Goal: Task Accomplishment & Management: Complete application form

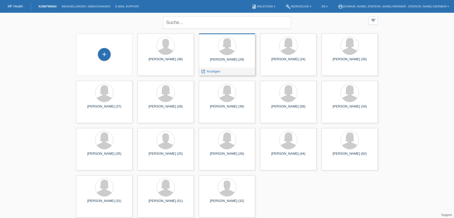
click at [229, 65] on div "Naima Awaah (29)" at bounding box center [227, 62] width 48 height 8
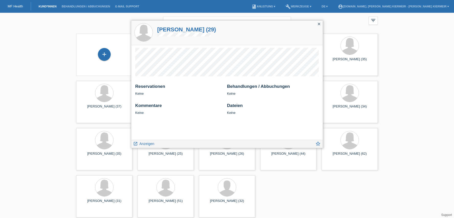
click at [163, 28] on h1 "Naima Awaah (29)" at bounding box center [186, 29] width 59 height 6
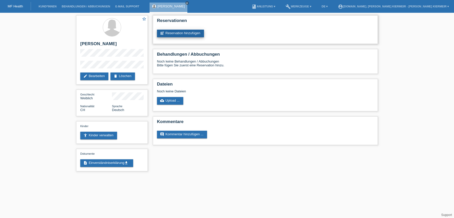
click at [177, 32] on link "post_add Reservation hinzufügen" at bounding box center [180, 34] width 47 height 8
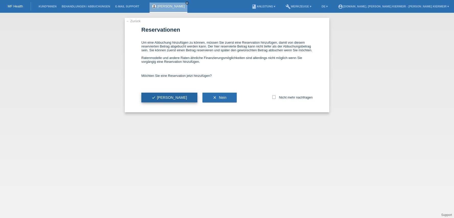
click at [154, 98] on button "check Ja" at bounding box center [169, 98] width 56 height 10
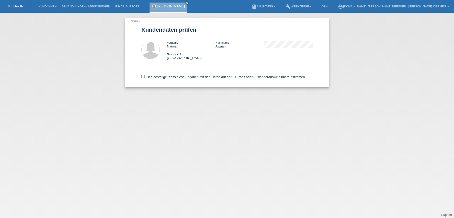
click at [135, 20] on link "← Zurück" at bounding box center [133, 21] width 14 height 4
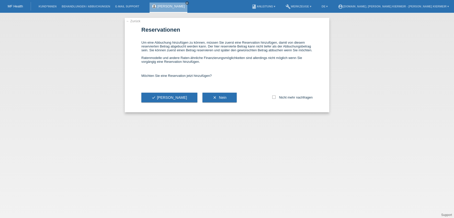
click at [135, 20] on link "← Zurück" at bounding box center [133, 21] width 14 height 4
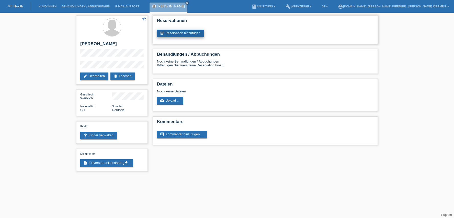
click at [192, 36] on link "post_add Reservation hinzufügen" at bounding box center [180, 34] width 47 height 8
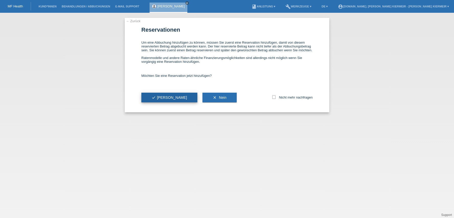
click at [171, 102] on button "check Ja" at bounding box center [169, 98] width 56 height 10
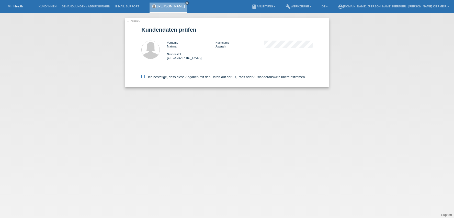
click at [145, 78] on icon at bounding box center [142, 76] width 3 height 3
click at [145, 78] on input "Ich bestätige, dass diese Angaben mit den Daten auf der ID, Pass oder Ausländer…" at bounding box center [142, 76] width 3 height 3
checkbox input "true"
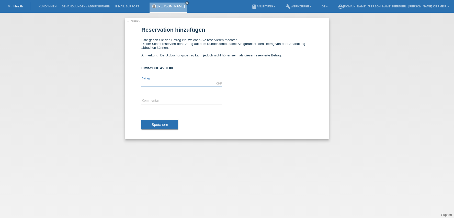
click at [148, 82] on input "text" at bounding box center [181, 84] width 81 height 6
type input "3800.00"
click at [149, 100] on input "text" at bounding box center [181, 101] width 81 height 6
type input "OP am 21.08.2025"
click at [164, 126] on span "Speichern" at bounding box center [160, 125] width 16 height 4
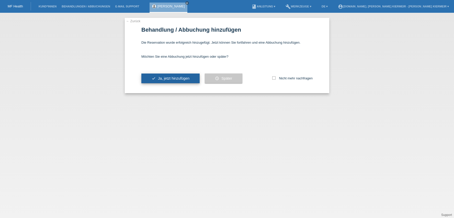
click at [180, 83] on button "check Ja, jetzt hinzufügen" at bounding box center [170, 79] width 58 height 10
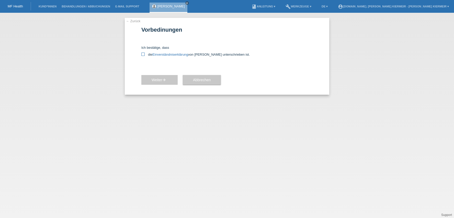
click at [143, 53] on icon at bounding box center [142, 54] width 3 height 3
click at [143, 53] on input "die Einverständniserklärung von der Kundin unterschrieben ist." at bounding box center [142, 54] width 3 height 3
checkbox input "true"
click at [157, 82] on span "Weiter arrow_forward" at bounding box center [160, 80] width 16 height 4
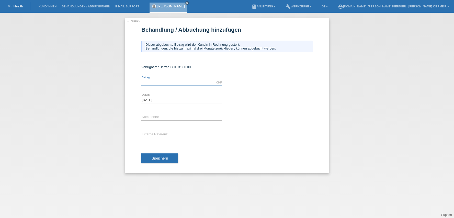
click at [150, 83] on input "text" at bounding box center [181, 83] width 81 height 6
type input "3800.00"
click at [156, 116] on input "text" at bounding box center [181, 117] width 81 height 6
type input "OP am [DATE]"
click at [161, 160] on span "Speichern" at bounding box center [160, 159] width 16 height 4
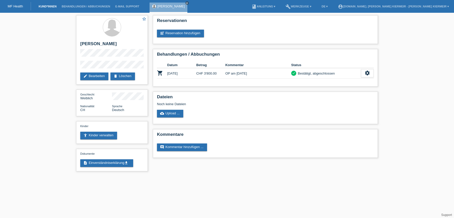
click at [41, 6] on link "Kund*innen" at bounding box center [47, 6] width 23 height 3
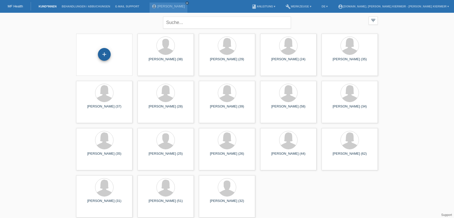
click at [107, 54] on div "+" at bounding box center [104, 54] width 13 height 13
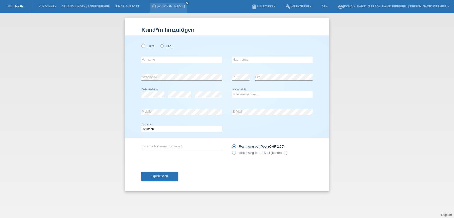
click at [164, 46] on label "Frau" at bounding box center [166, 46] width 13 height 4
click at [163, 46] on input "Frau" at bounding box center [161, 45] width 3 height 3
radio input "true"
drag, startPoint x: 155, startPoint y: 56, endPoint x: 152, endPoint y: 60, distance: 4.2
click at [155, 56] on div "error Vorname" at bounding box center [181, 59] width 81 height 17
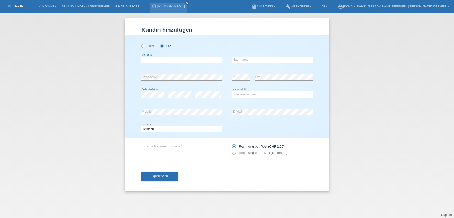
click at [151, 60] on input "text" at bounding box center [181, 60] width 81 height 6
type input "[PERSON_NAME]"
click at [261, 61] on input "text" at bounding box center [272, 60] width 81 height 6
type input "Wymann"
click at [222, 87] on div "error Geburtsdatum error error Bitte auswählen..." at bounding box center [226, 94] width 171 height 17
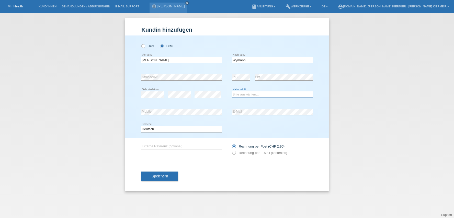
click at [244, 96] on select "Bitte auswählen... Schweiz Deutschland Liechtenstein Österreich ------------ Af…" at bounding box center [272, 95] width 81 height 6
select select "CH"
click at [232, 92] on select "Bitte auswählen... Schweiz Deutschland Liechtenstein Österreich ------------ Af…" at bounding box center [272, 95] width 81 height 6
click at [183, 157] on div "error Externe Referenz (optional) Rechnung per Post (CHF 2.90)" at bounding box center [226, 150] width 171 height 24
click at [246, 162] on div "Speichern" at bounding box center [226, 177] width 171 height 30
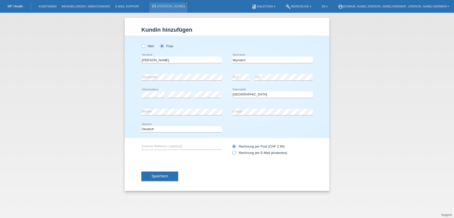
click at [232, 150] on icon at bounding box center [232, 150] width 0 height 0
click at [234, 153] on input "Rechnung per E-Mail (kostenlos)" at bounding box center [233, 154] width 3 height 6
radio input "true"
click at [162, 178] on span "Speichern" at bounding box center [160, 176] width 16 height 4
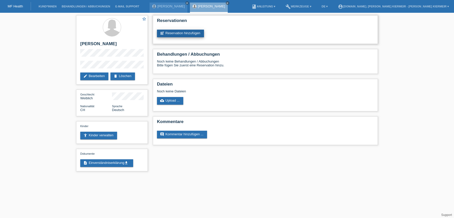
click at [172, 35] on link "post_add Reservation hinzufügen" at bounding box center [180, 34] width 47 height 8
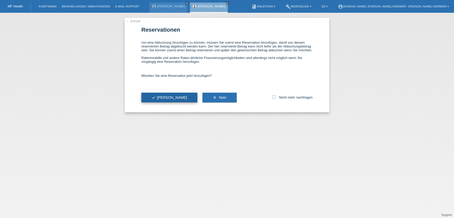
click at [156, 103] on button "check Ja" at bounding box center [169, 98] width 56 height 10
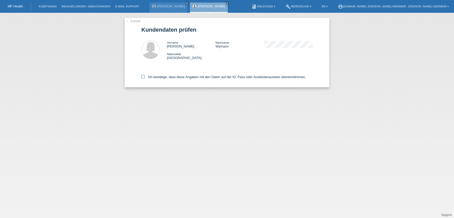
click at [144, 78] on icon at bounding box center [142, 76] width 3 height 3
click at [144, 78] on input "Ich bestätige, dass diese Angaben mit den Daten auf der ID, Pass oder Ausländer…" at bounding box center [142, 76] width 3 height 3
checkbox input "true"
click at [137, 22] on link "← Zurück" at bounding box center [133, 21] width 14 height 4
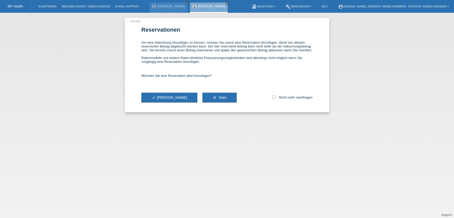
click at [136, 20] on link "← Zurück" at bounding box center [133, 21] width 14 height 4
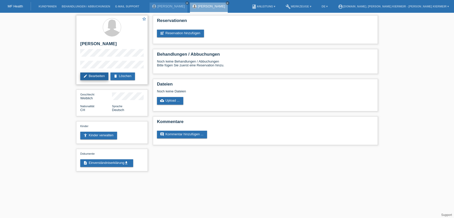
click at [93, 78] on link "edit Bearbeiten" at bounding box center [94, 77] width 28 height 8
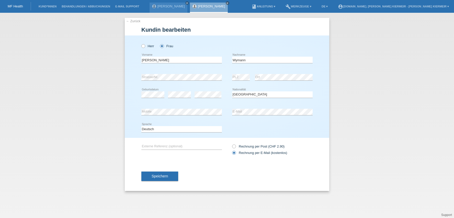
select select "CH"
click at [172, 60] on input "[PERSON_NAME]" at bounding box center [181, 60] width 81 height 6
type input "[PERSON_NAME] [PERSON_NAME]"
click at [162, 178] on span "Speichern" at bounding box center [160, 176] width 16 height 4
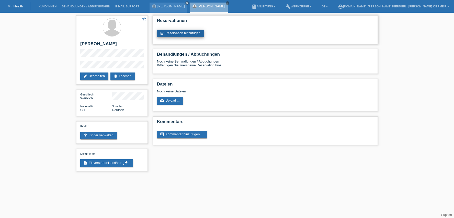
click at [174, 34] on link "post_add Reservation hinzufügen" at bounding box center [180, 34] width 47 height 8
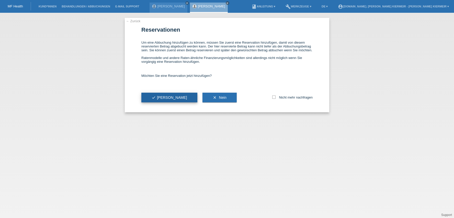
click at [167, 99] on button "check Ja" at bounding box center [169, 98] width 56 height 10
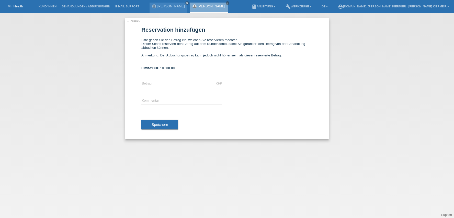
click at [138, 20] on link "← Zurück" at bounding box center [133, 21] width 14 height 4
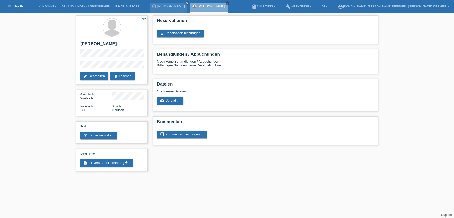
click at [226, 3] on icon "close" at bounding box center [227, 3] width 3 height 3
click at [412, 5] on link "account_circle Dr.med. David Kiermeir - David Kiermeir ▾" at bounding box center [394, 6] width 116 height 3
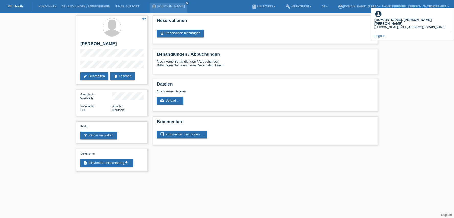
click at [382, 34] on link "Logout" at bounding box center [380, 36] width 10 height 4
